Goal: Task Accomplishment & Management: Use online tool/utility

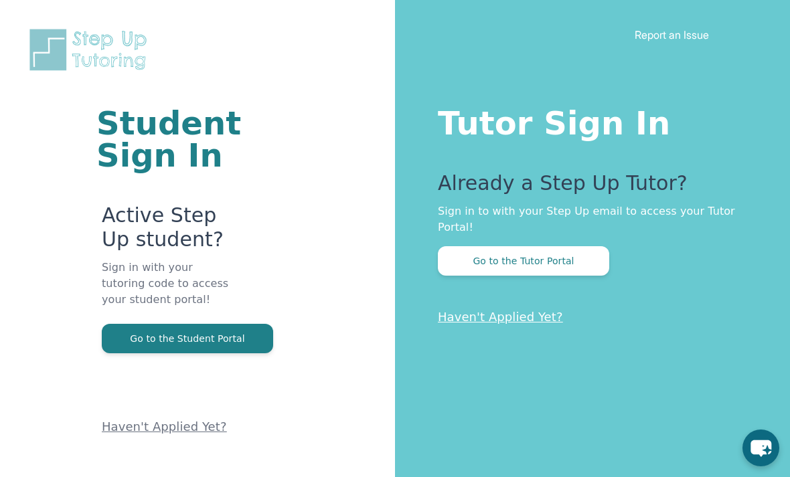
click at [583, 260] on button "Go to the Tutor Portal" at bounding box center [523, 260] width 171 height 29
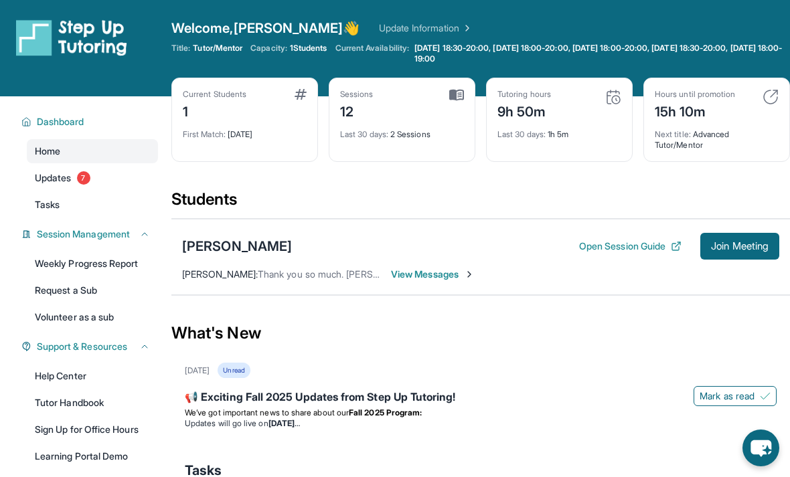
click at [745, 248] on span "Join Meeting" at bounding box center [740, 246] width 58 height 8
click at [747, 244] on span "Join Meeting" at bounding box center [740, 246] width 58 height 8
click at [728, 246] on span "Join Meeting" at bounding box center [740, 246] width 58 height 8
click at [650, 246] on button "Open Session Guide" at bounding box center [630, 246] width 102 height 13
click at [741, 246] on span "Join Meeting" at bounding box center [740, 246] width 58 height 8
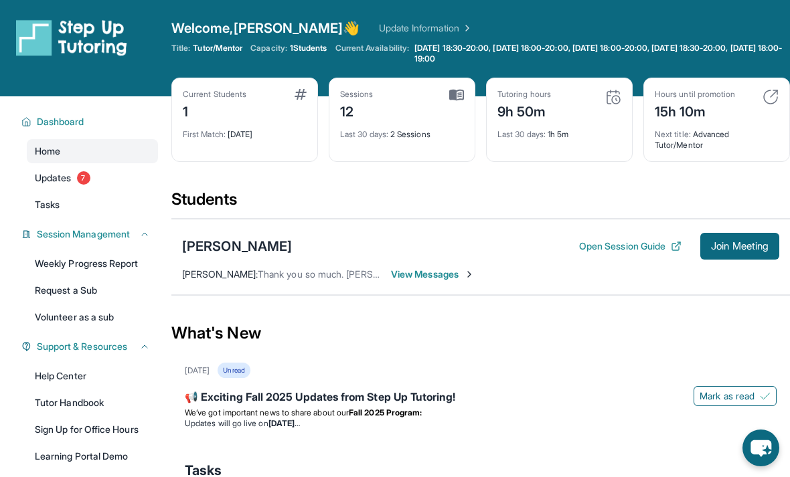
click at [248, 239] on div "[PERSON_NAME]" at bounding box center [237, 246] width 110 height 19
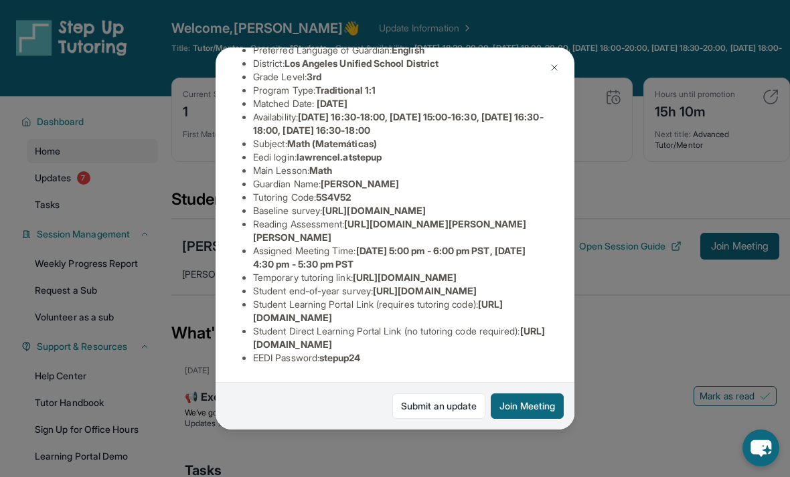
scroll to position [227, 0]
click at [636, 336] on div "[PERSON_NAME] Guardian: [PERSON_NAME] Student Information [URL][DOMAIN_NAME] Pr…" at bounding box center [395, 238] width 790 height 477
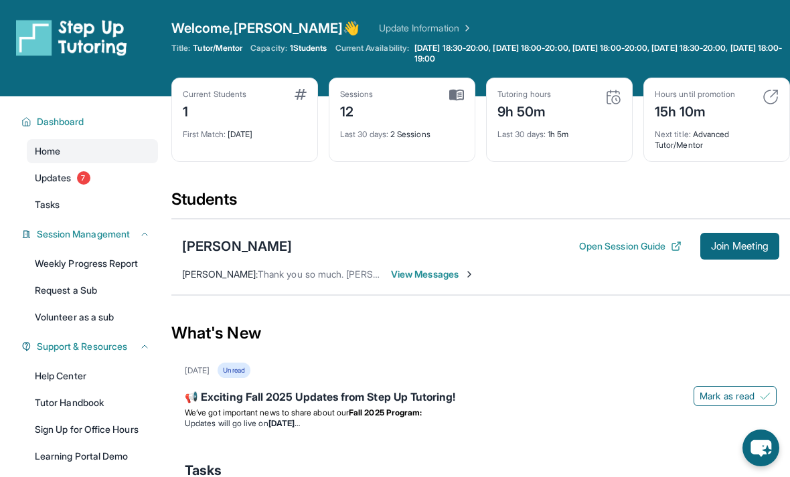
click at [729, 248] on span "Join Meeting" at bounding box center [740, 246] width 58 height 8
click at [739, 234] on button "Join Meeting" at bounding box center [739, 246] width 79 height 27
click at [299, 243] on div "Lawrence Lazo Open Session Guide Join Meeting" at bounding box center [480, 246] width 597 height 27
click at [747, 250] on span "Join Meeting" at bounding box center [740, 246] width 58 height 8
